Goal: Task Accomplishment & Management: Manage account settings

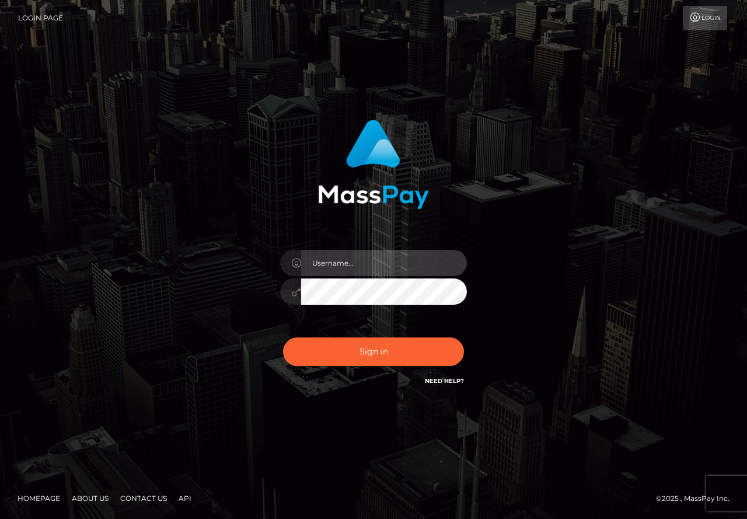
click at [364, 262] on input "text" at bounding box center [384, 263] width 166 height 26
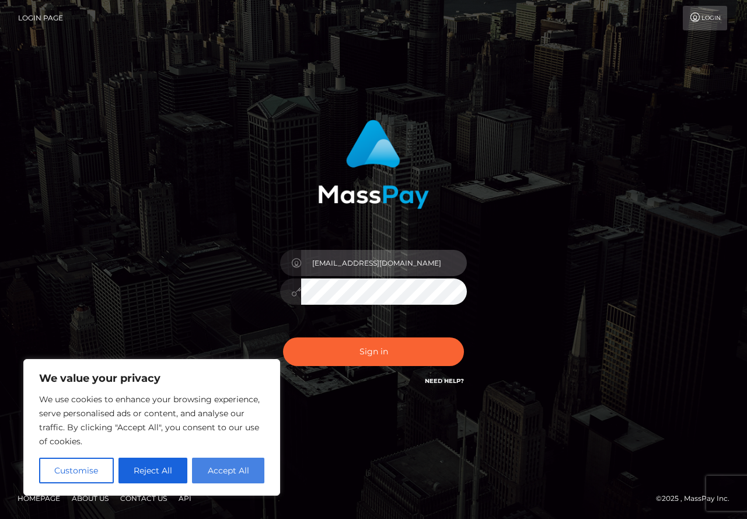
type input "nompumelelohlongwa20@gmail.com"
click at [232, 467] on button "Accept All" at bounding box center [228, 470] width 72 height 26
checkbox input "true"
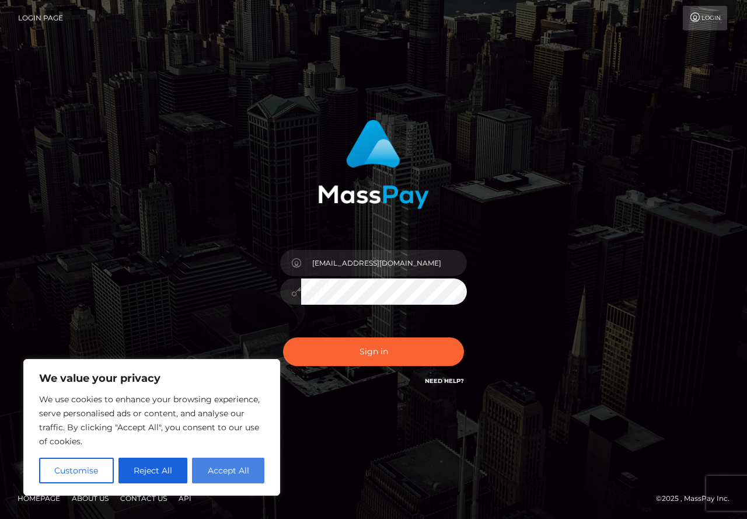
checkbox input "true"
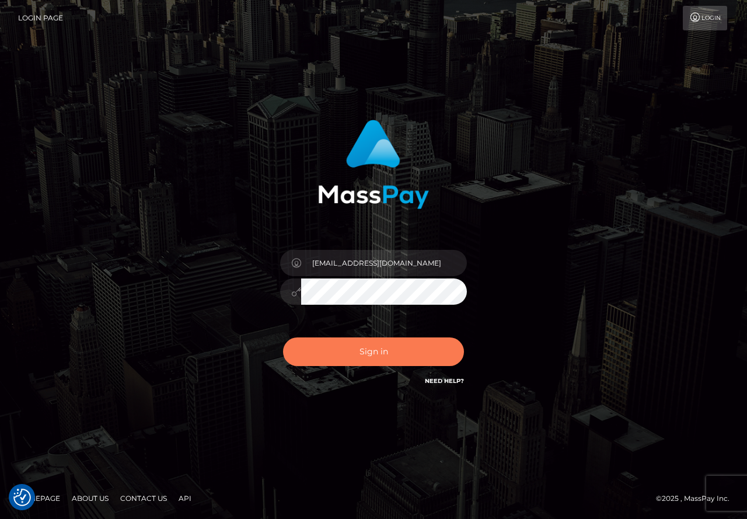
click at [370, 351] on button "Sign in" at bounding box center [373, 351] width 181 height 29
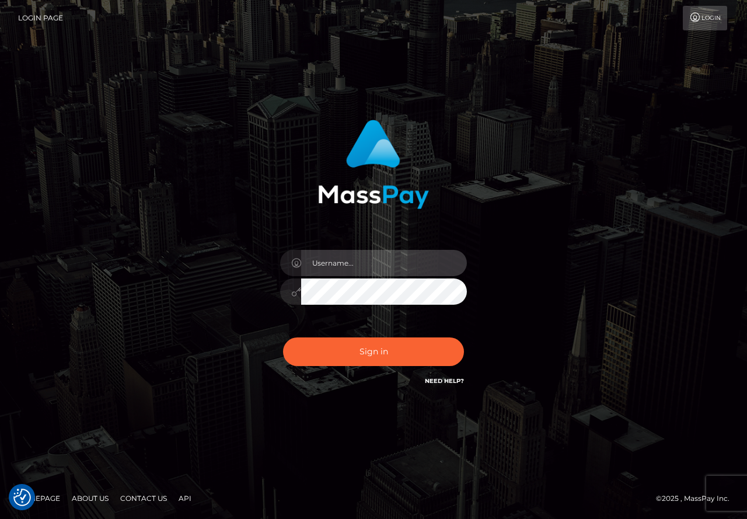
click at [367, 260] on input "text" at bounding box center [384, 263] width 166 height 26
type input "[EMAIL_ADDRESS][DOMAIN_NAME]"
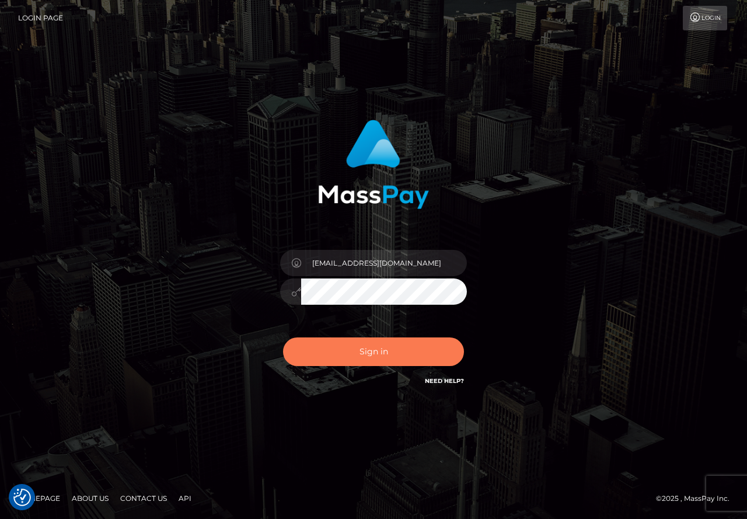
click at [379, 352] on button "Sign in" at bounding box center [373, 351] width 181 height 29
